Goal: Task Accomplishment & Management: Use online tool/utility

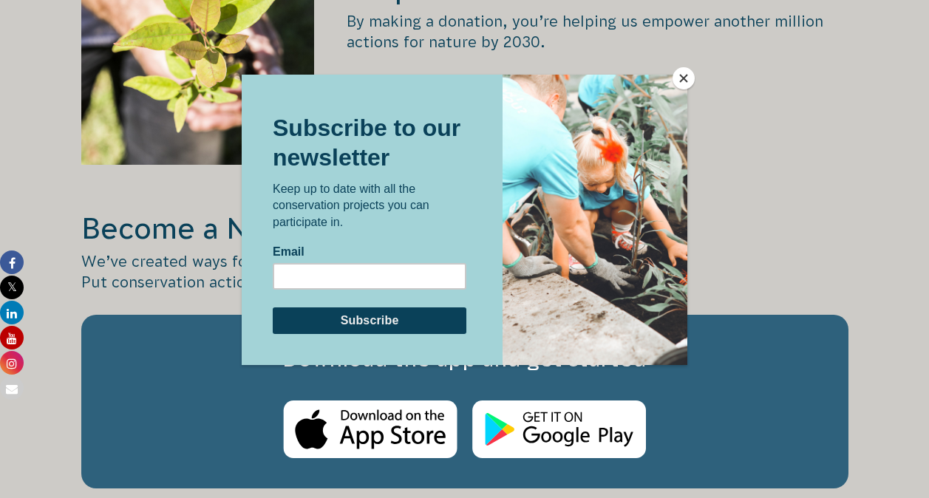
scroll to position [2153, 0]
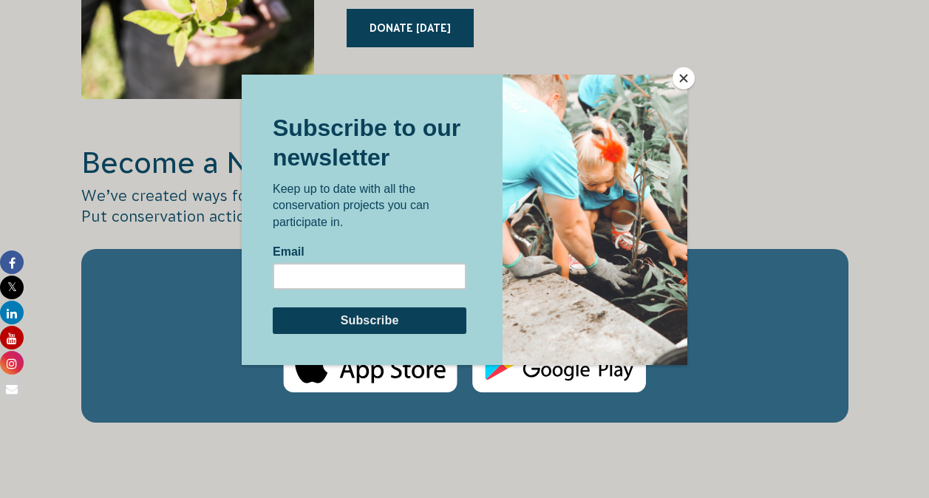
click at [687, 78] on button "Close" at bounding box center [683, 78] width 22 height 22
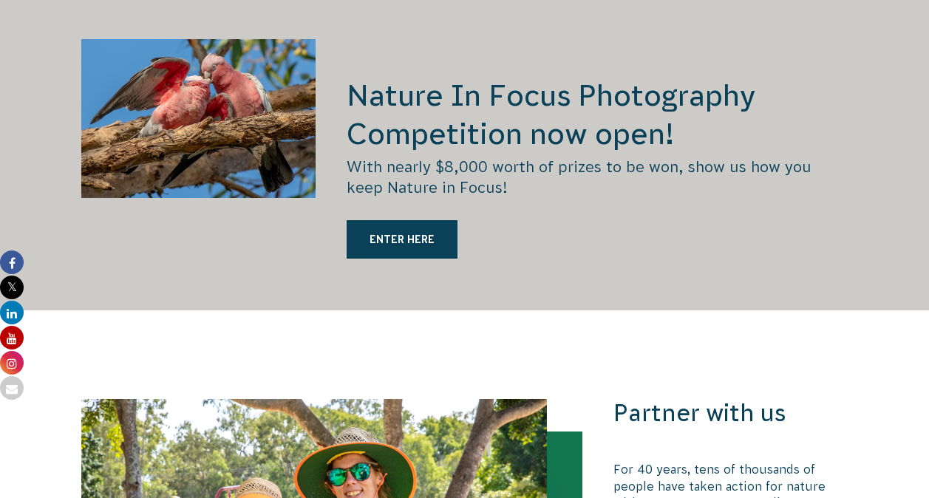
scroll to position [2614, 0]
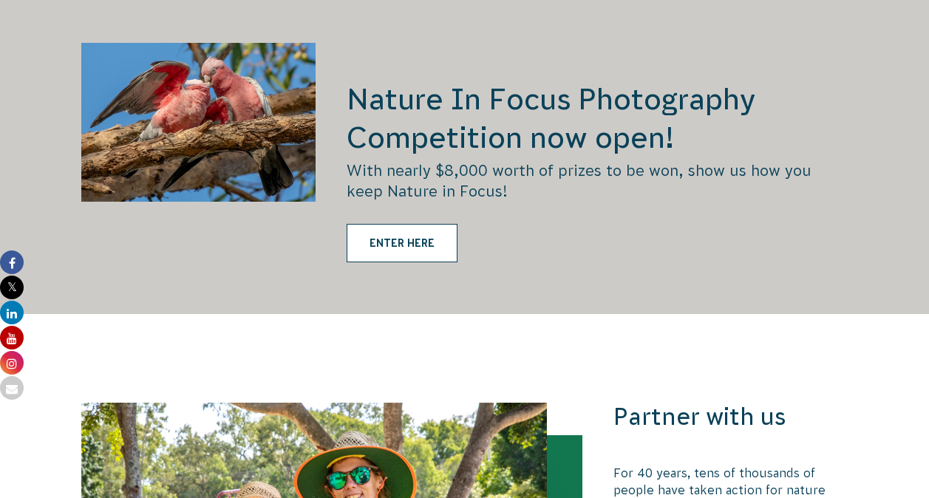
click at [400, 224] on link "ENTER HERE" at bounding box center [402, 243] width 111 height 38
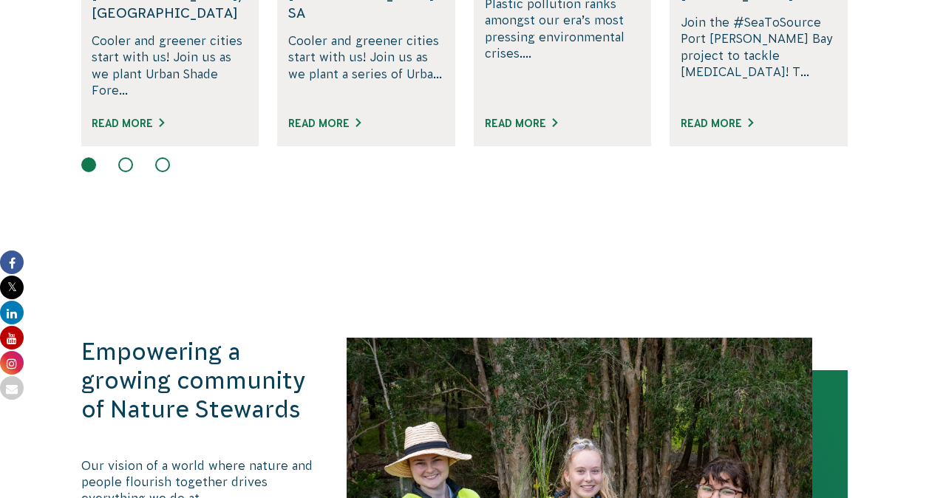
scroll to position [0, 0]
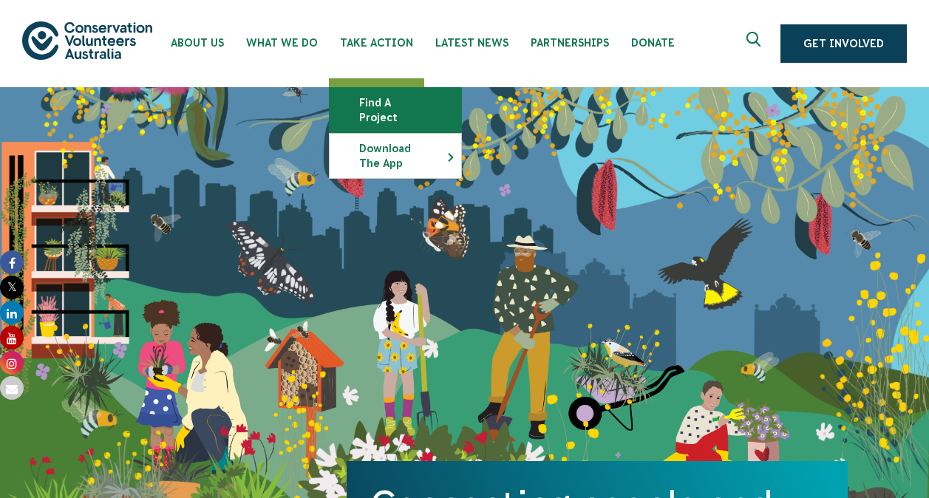
click at [392, 99] on link "Find a project" at bounding box center [396, 110] width 132 height 44
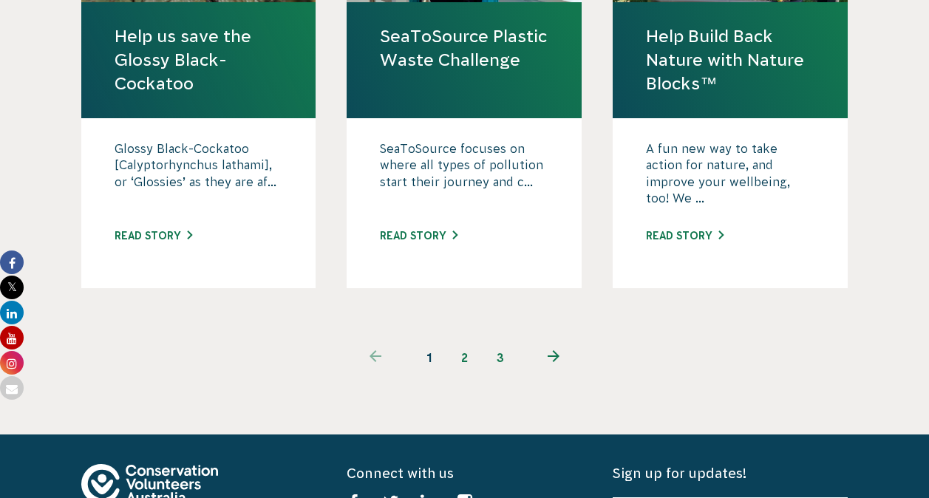
scroll to position [1573, 0]
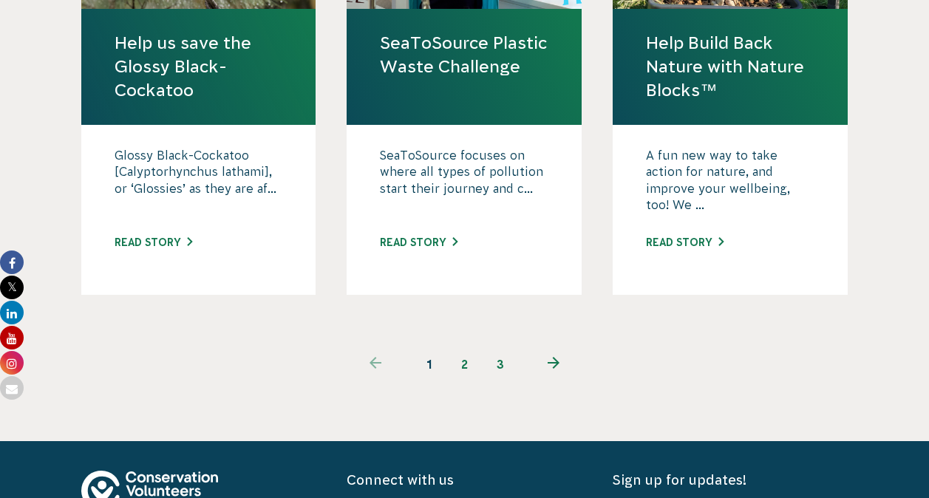
click at [554, 357] on icon "Next page" at bounding box center [554, 363] width 12 height 12
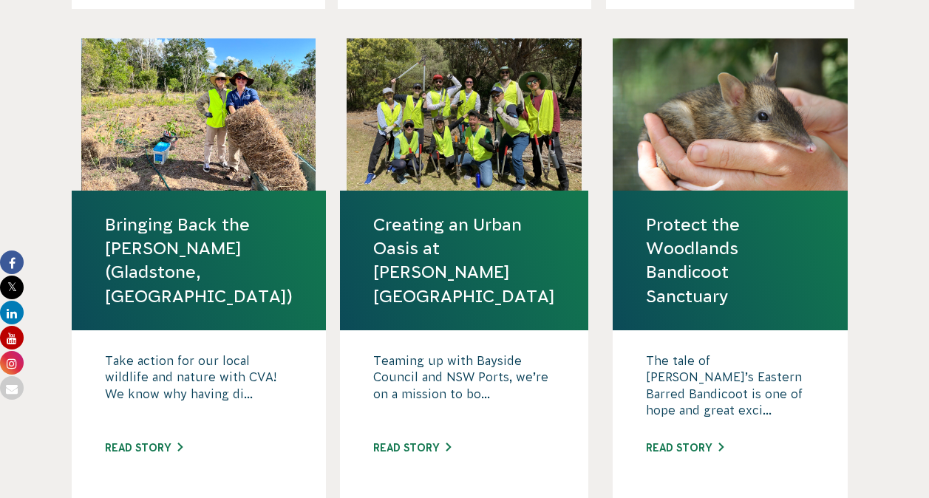
scroll to position [1428, 0]
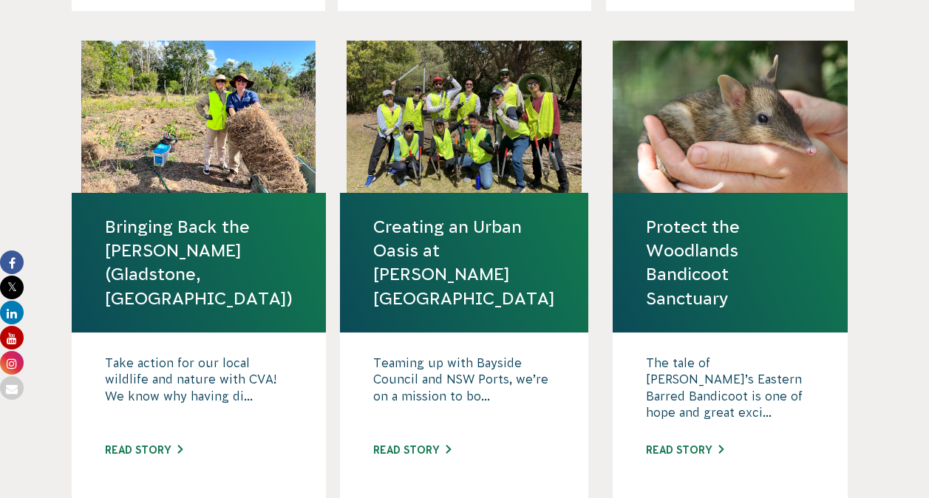
click at [700, 228] on link "Protect the Woodlands Bandicoot Sanctuary" at bounding box center [730, 262] width 168 height 95
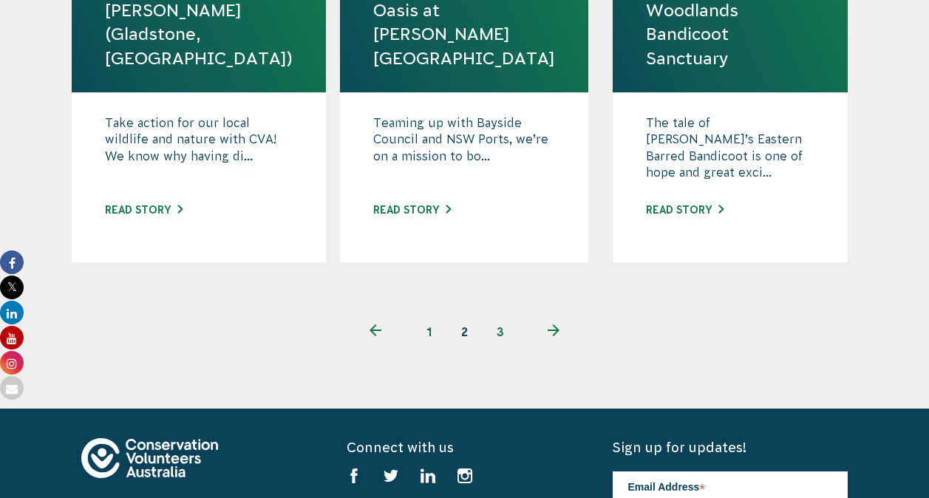
scroll to position [1697, 0]
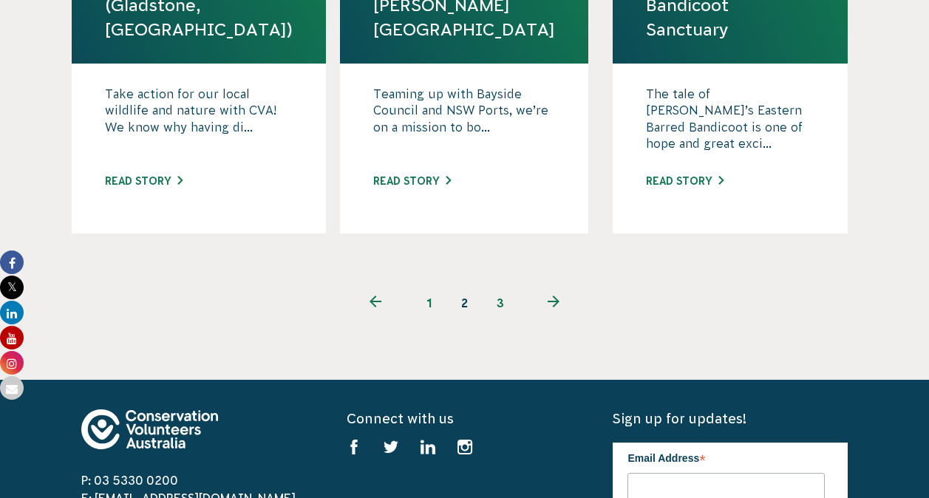
click at [555, 296] on use "Next page" at bounding box center [554, 302] width 12 height 12
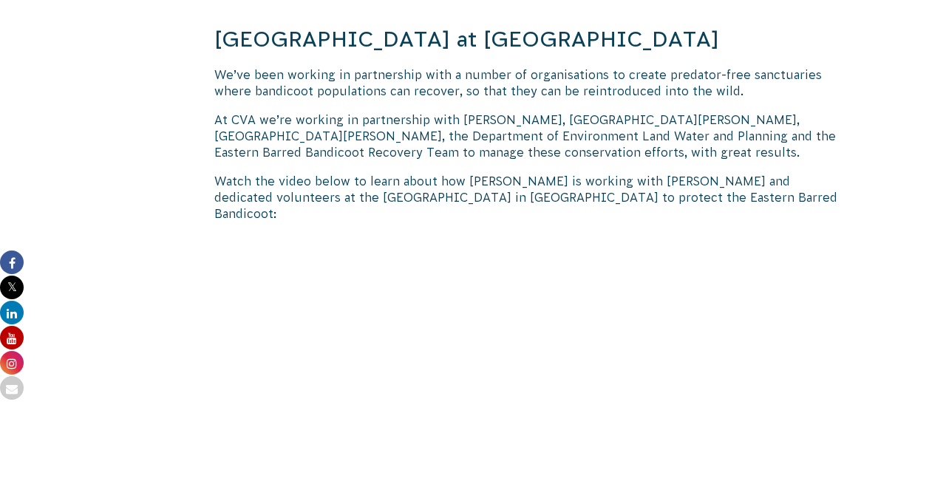
scroll to position [109, 0]
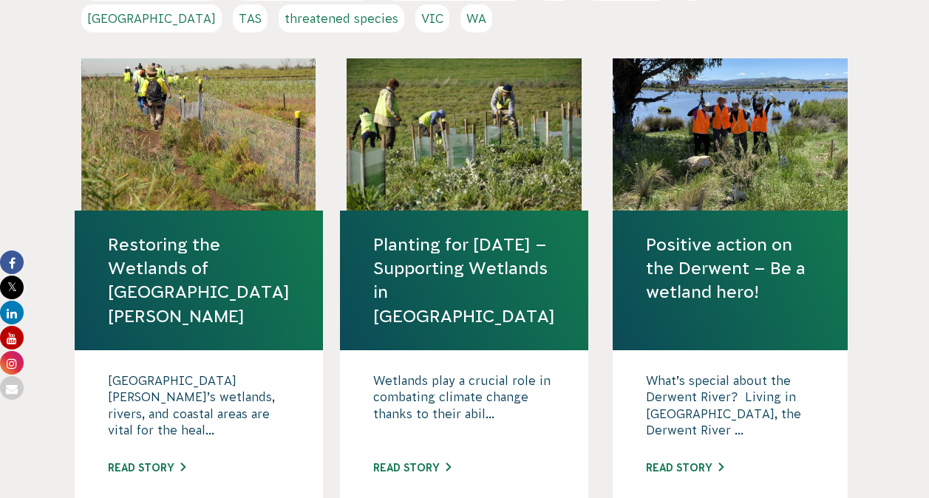
scroll to position [30, 0]
